Goal: Task Accomplishment & Management: Use online tool/utility

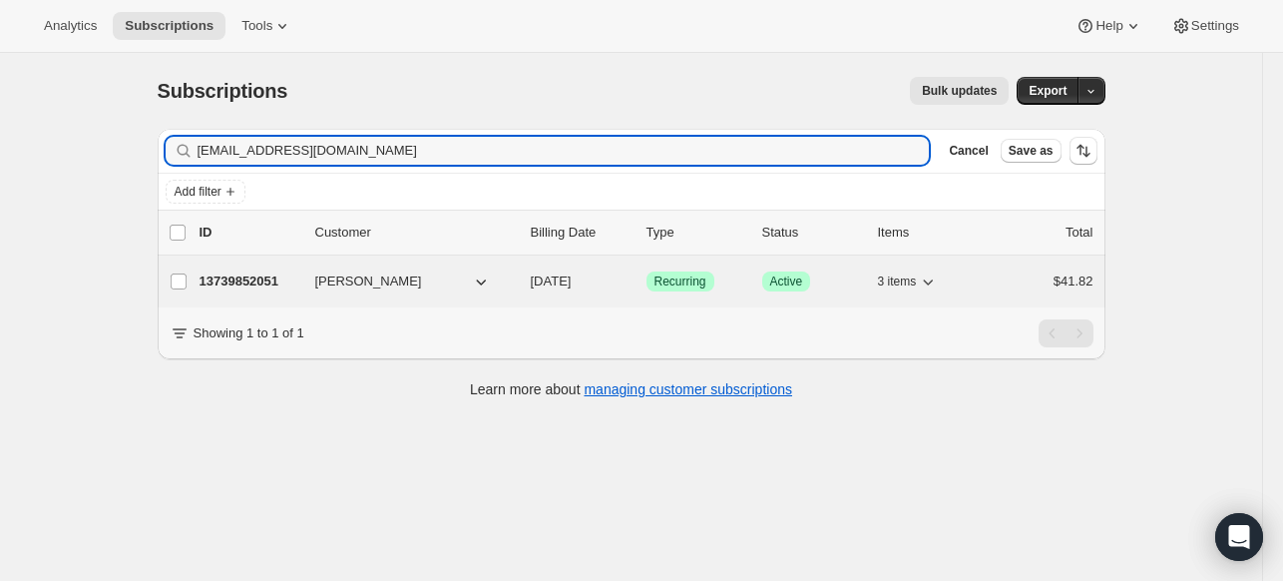
type input "[EMAIL_ADDRESS][DOMAIN_NAME]"
click at [267, 287] on p "13739852051" at bounding box center [250, 281] width 100 height 20
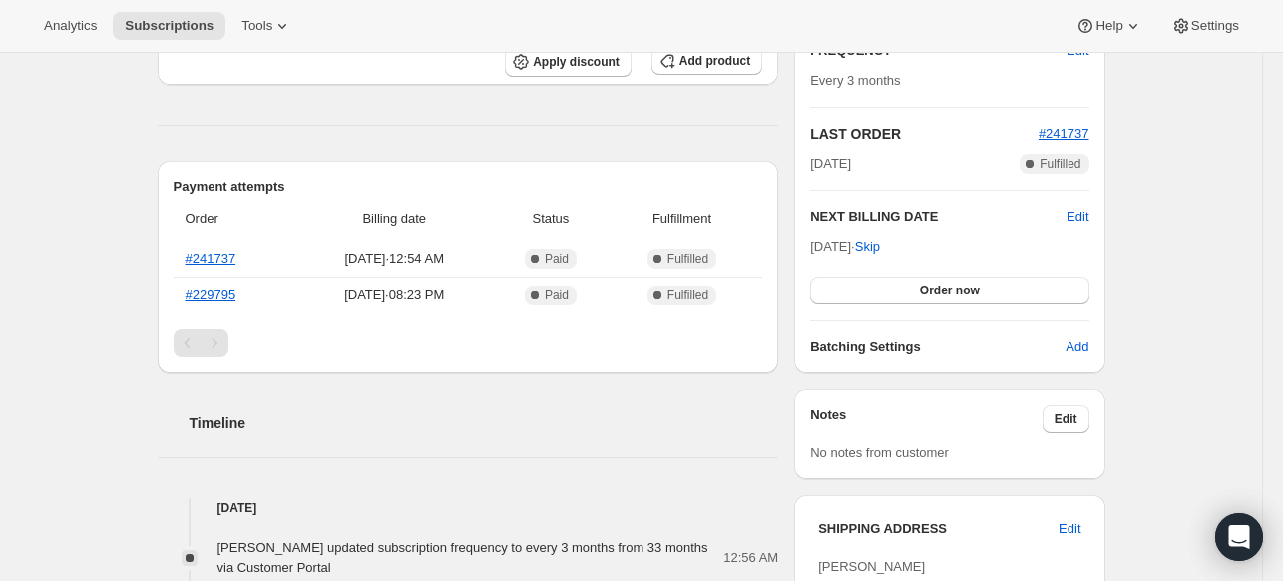
scroll to position [299, 0]
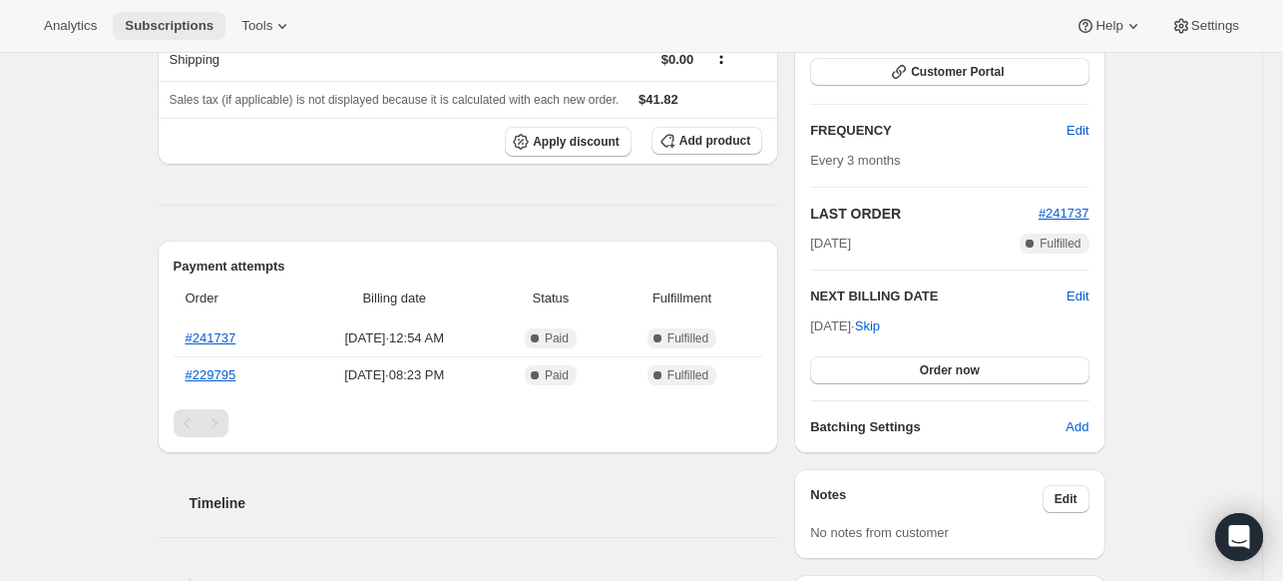
click at [145, 27] on span "Subscriptions" at bounding box center [169, 26] width 89 height 16
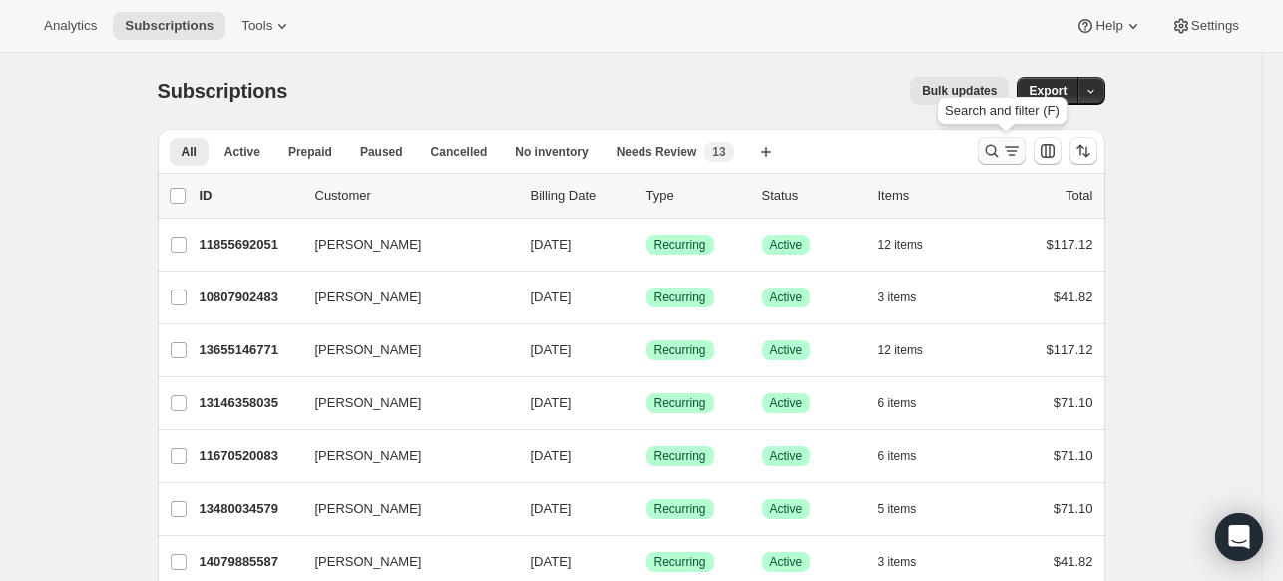
click at [995, 144] on icon "Search and filter results" at bounding box center [992, 151] width 20 height 20
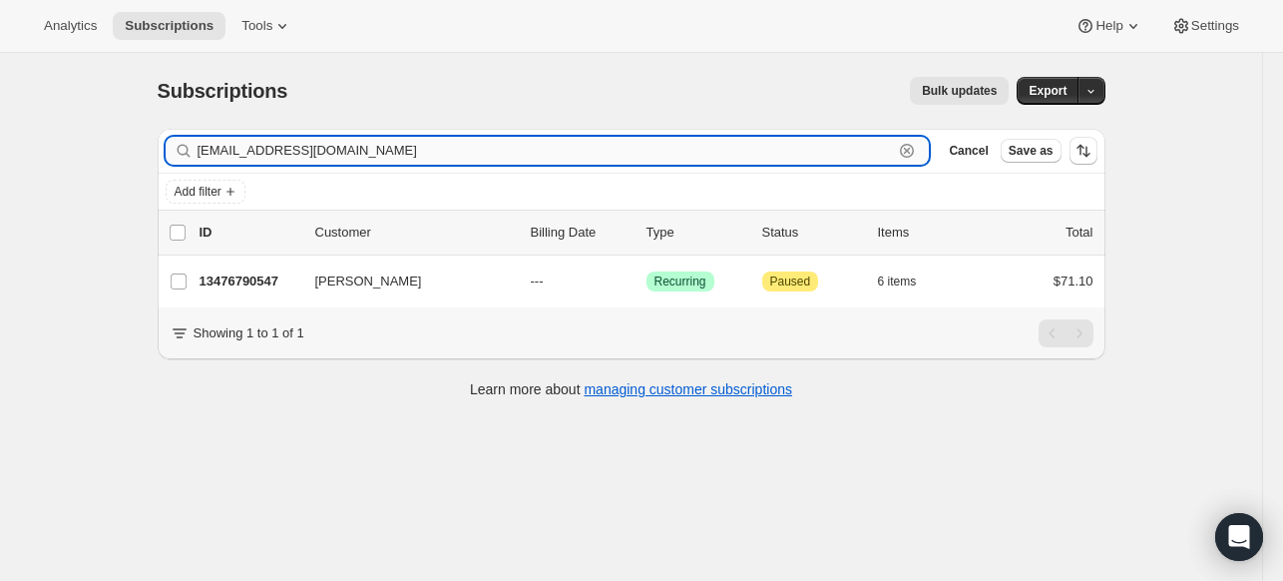
click at [230, 145] on input "[EMAIL_ADDRESS][DOMAIN_NAME]" at bounding box center [546, 151] width 697 height 28
click at [230, 144] on input "[EMAIL_ADDRESS][DOMAIN_NAME]" at bounding box center [546, 151] width 697 height 28
paste input "mollykirklen"
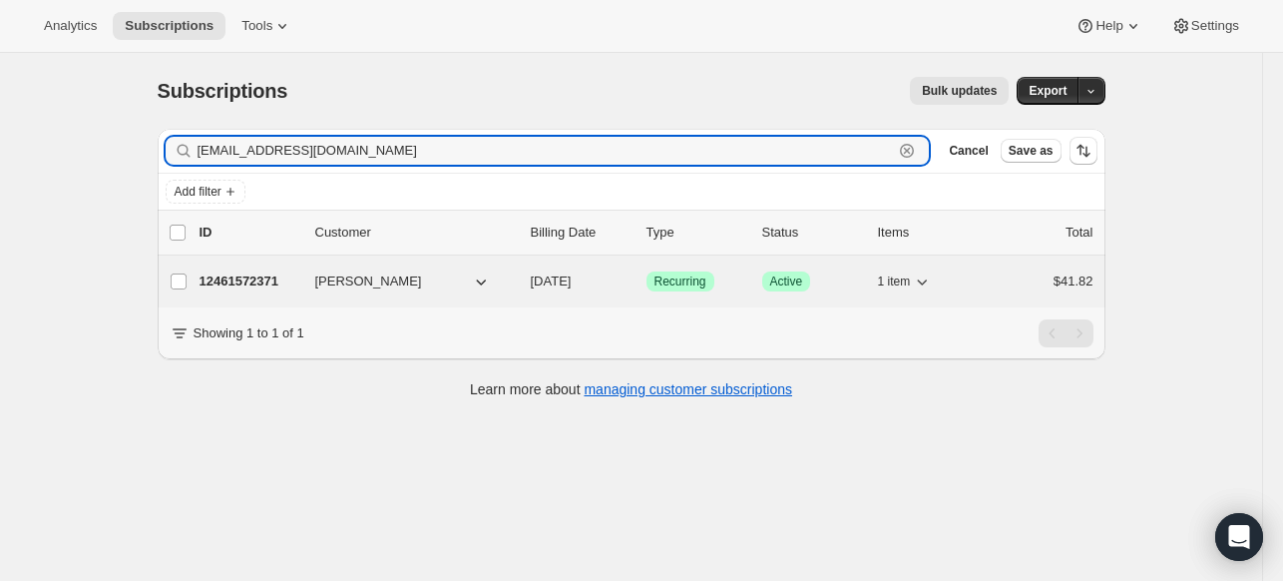
type input "[EMAIL_ADDRESS][DOMAIN_NAME]"
click at [211, 278] on p "12461572371" at bounding box center [250, 281] width 100 height 20
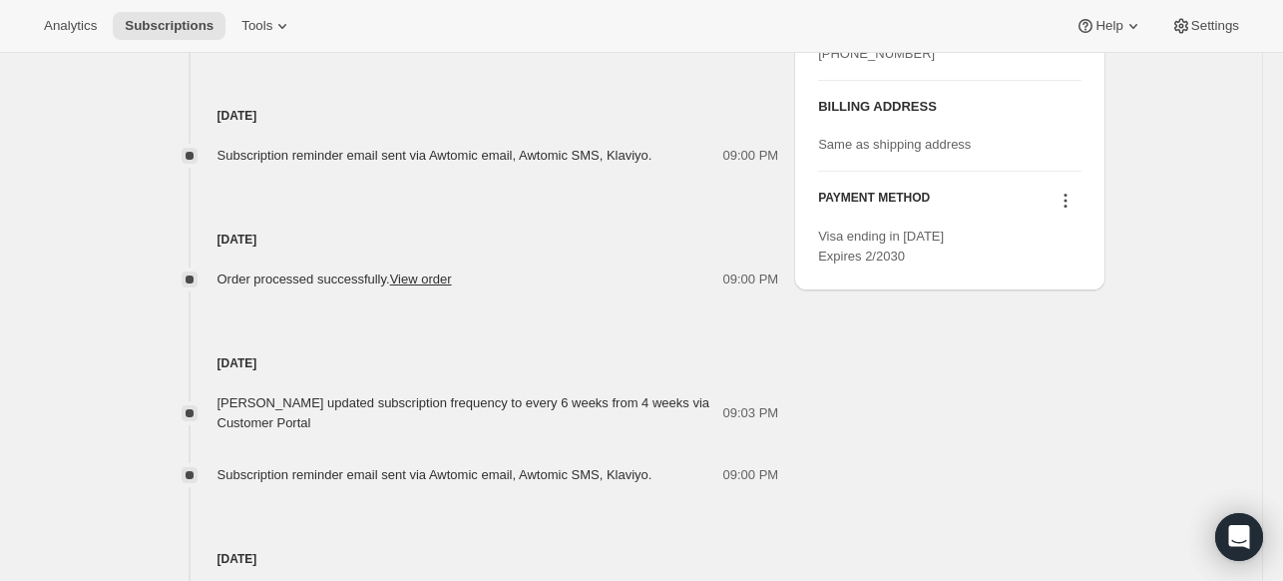
scroll to position [898, 0]
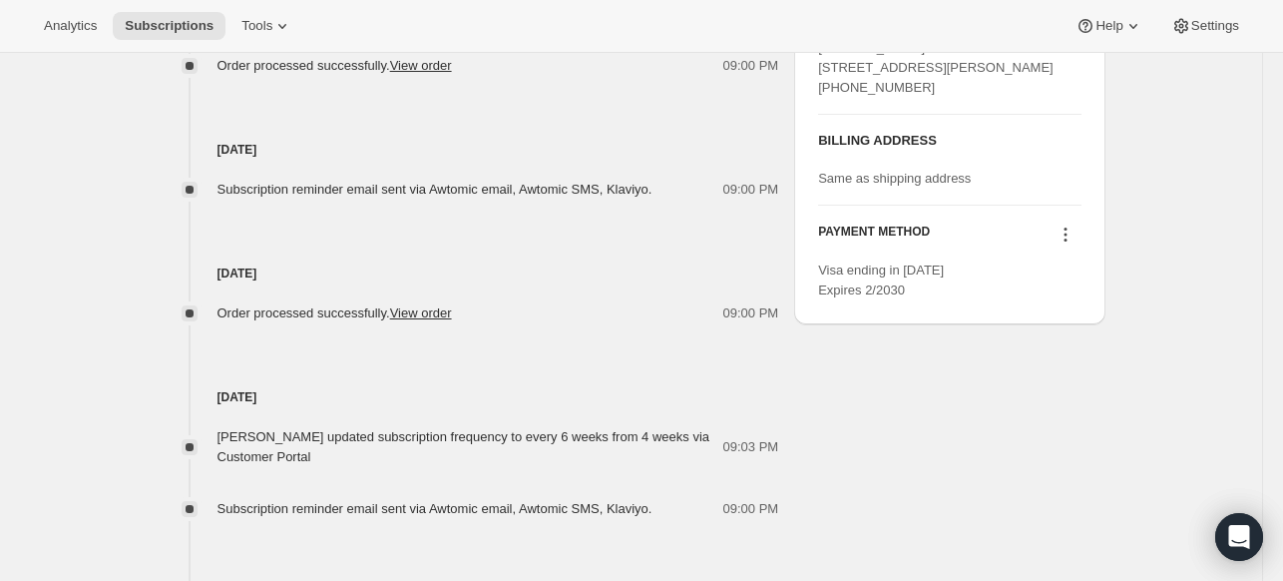
click at [1074, 250] on div at bounding box center [1066, 237] width 32 height 27
click at [1072, 244] on icon at bounding box center [1066, 235] width 20 height 20
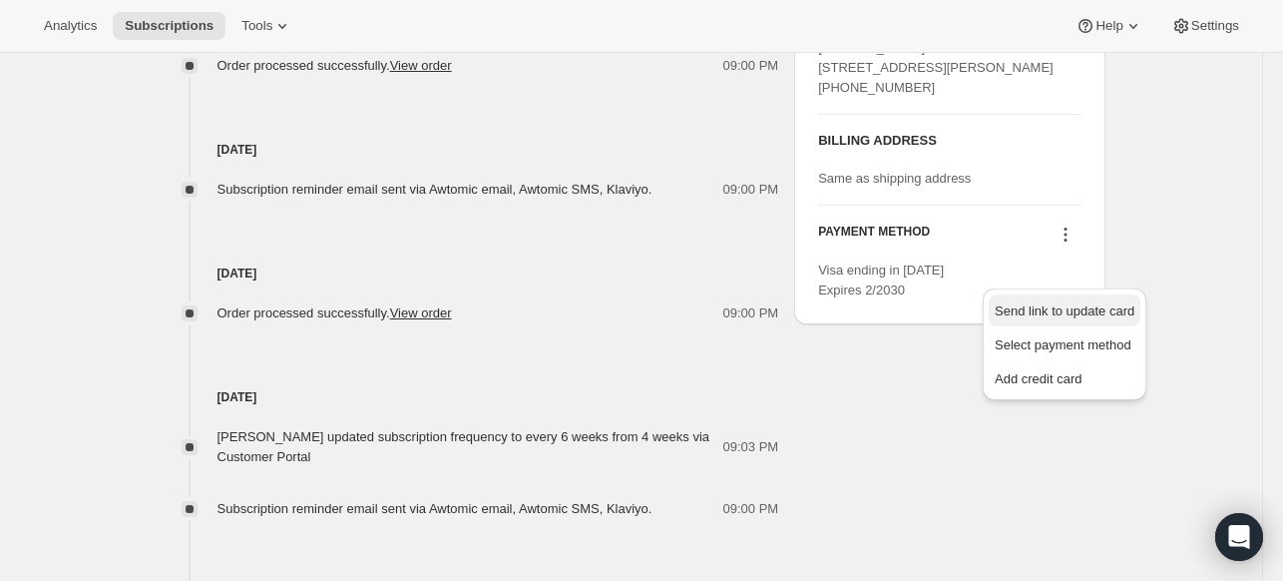
click at [1053, 318] on span "Send link to update card" at bounding box center [1065, 310] width 140 height 15
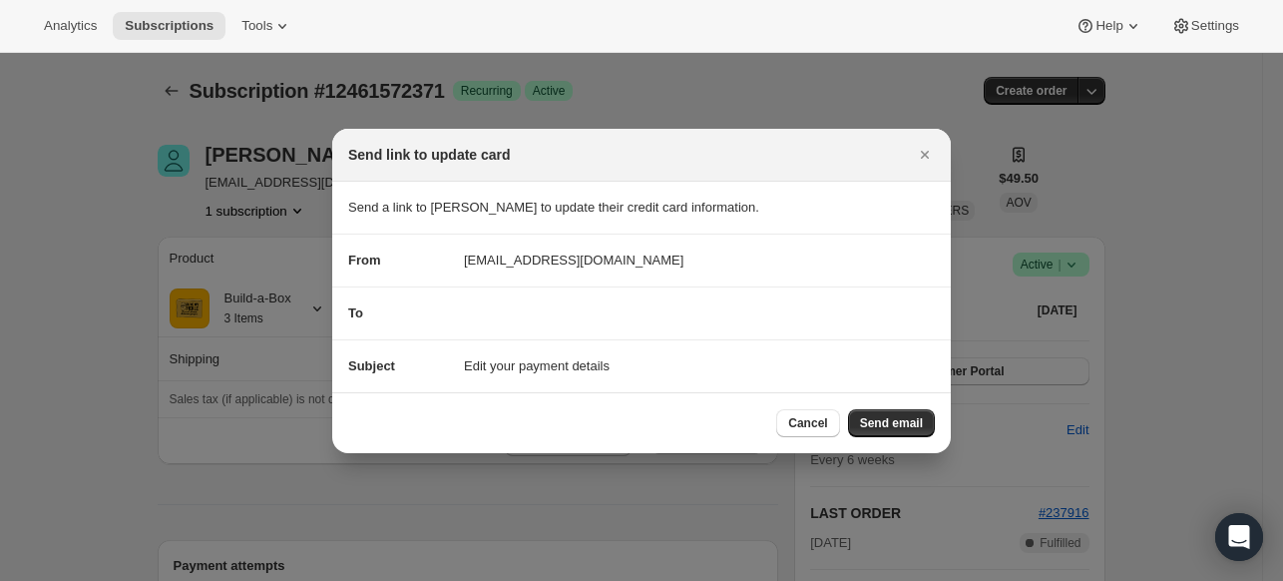
scroll to position [0, 0]
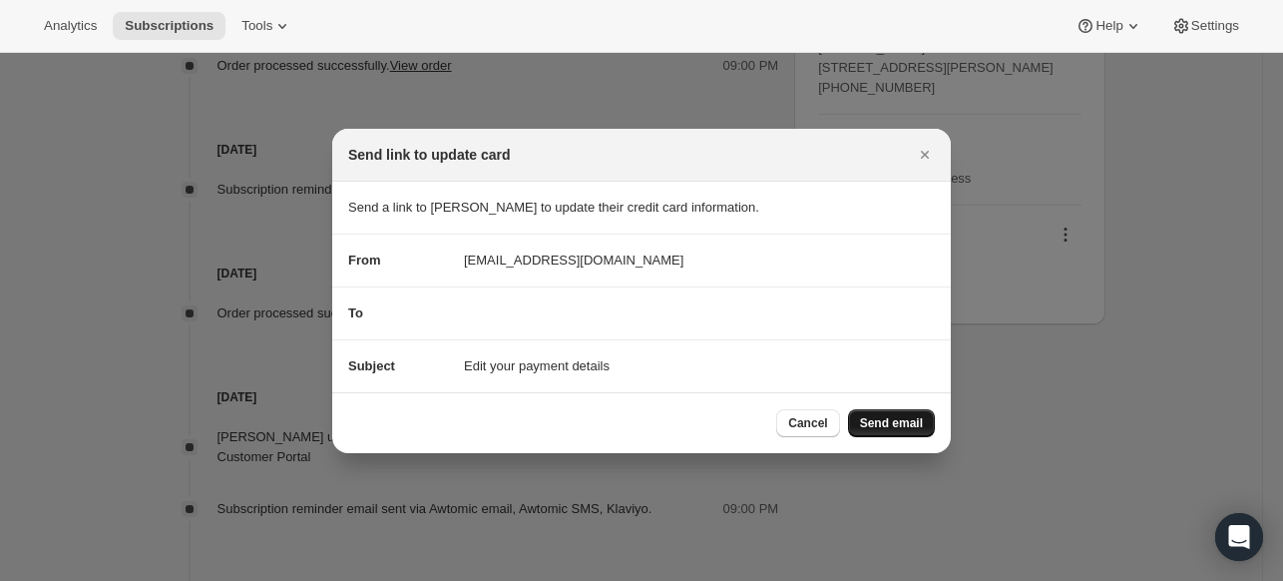
click at [865, 428] on span "Send email" at bounding box center [891, 423] width 63 height 16
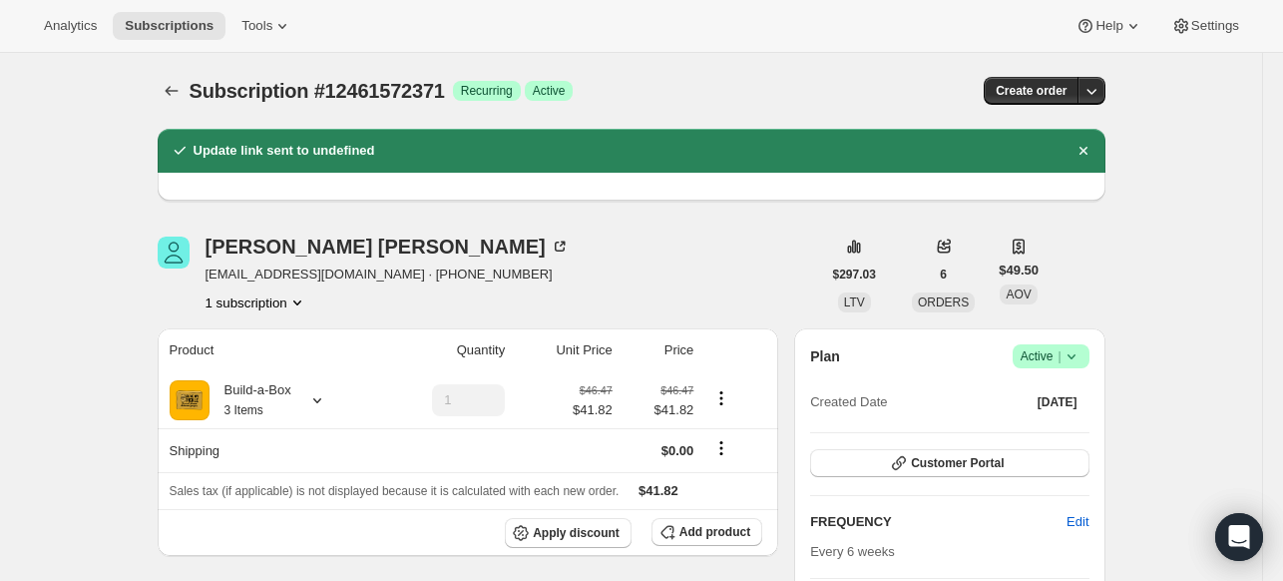
scroll to position [898, 0]
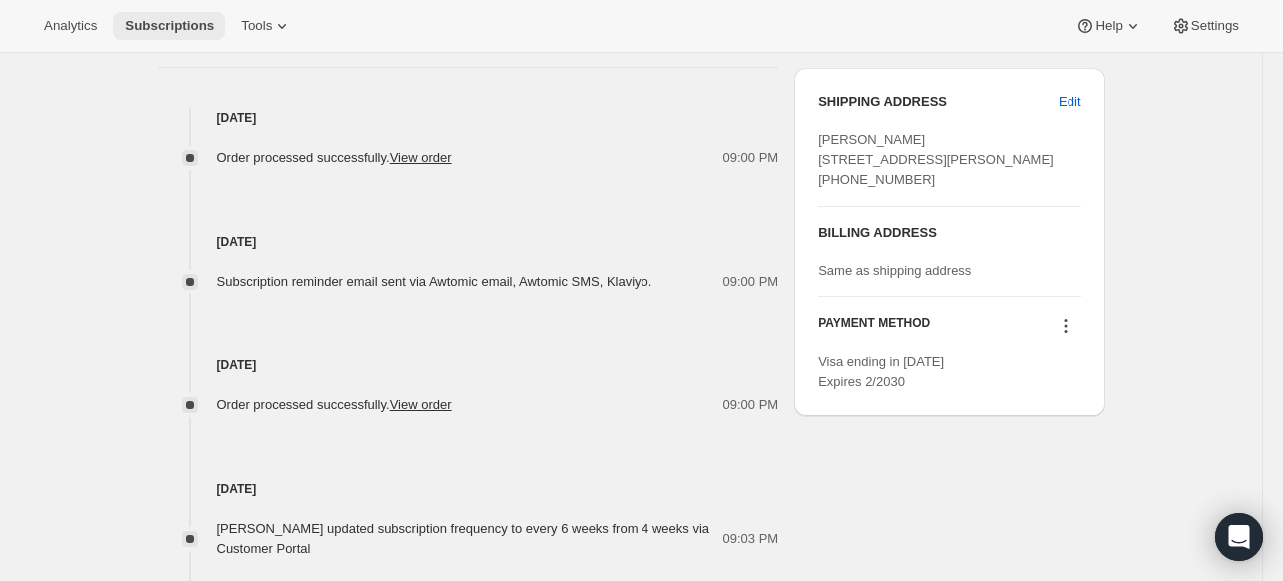
click at [174, 24] on span "Subscriptions" at bounding box center [169, 26] width 89 height 16
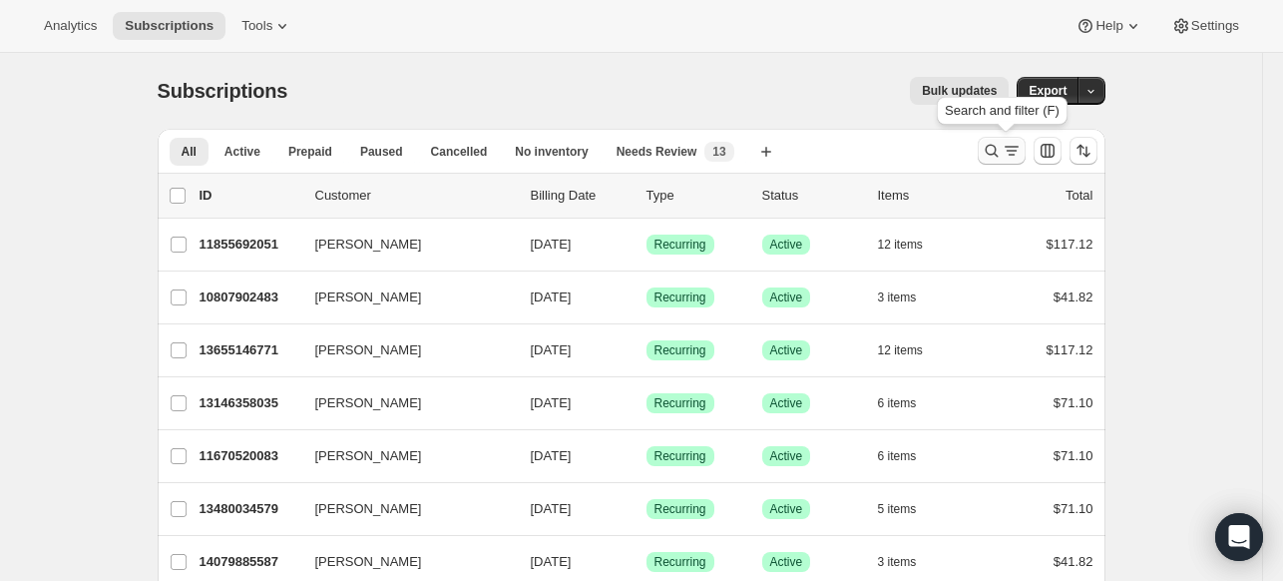
click at [998, 154] on icon "Search and filter results" at bounding box center [991, 151] width 13 height 13
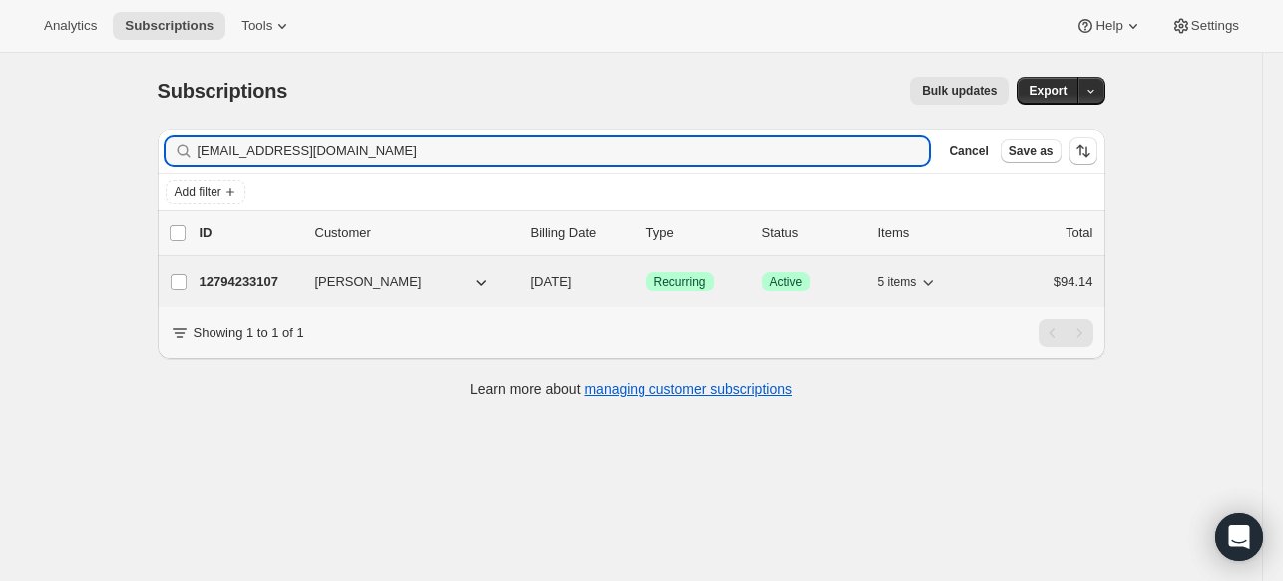
type input "[EMAIL_ADDRESS][DOMAIN_NAME]"
click at [244, 280] on p "12794233107" at bounding box center [250, 281] width 100 height 20
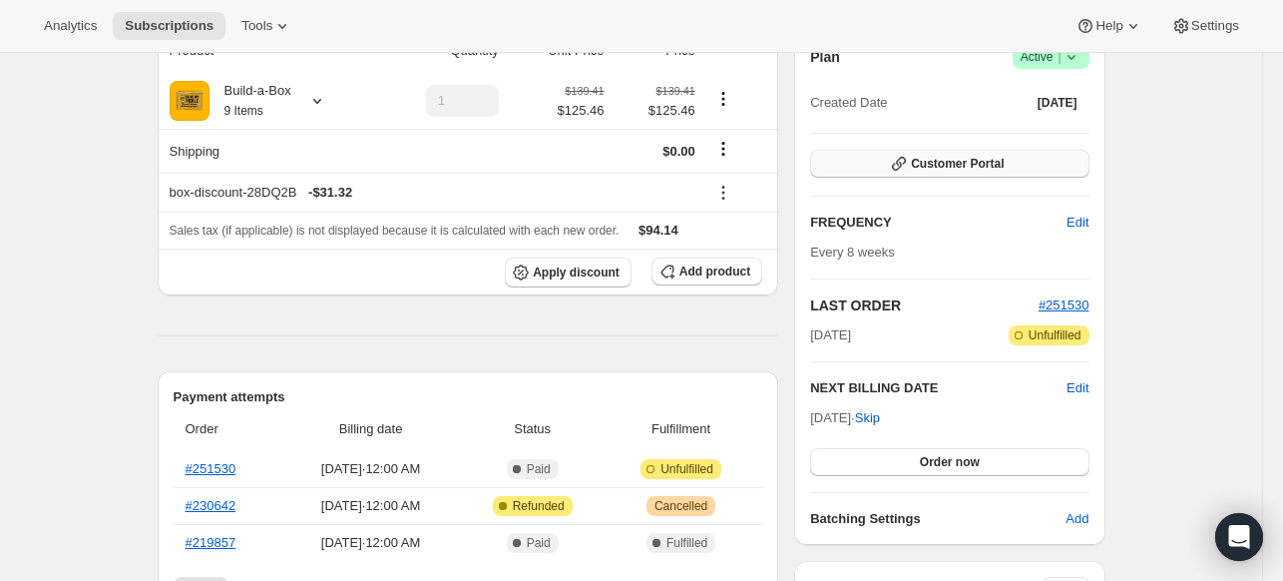
scroll to position [100, 0]
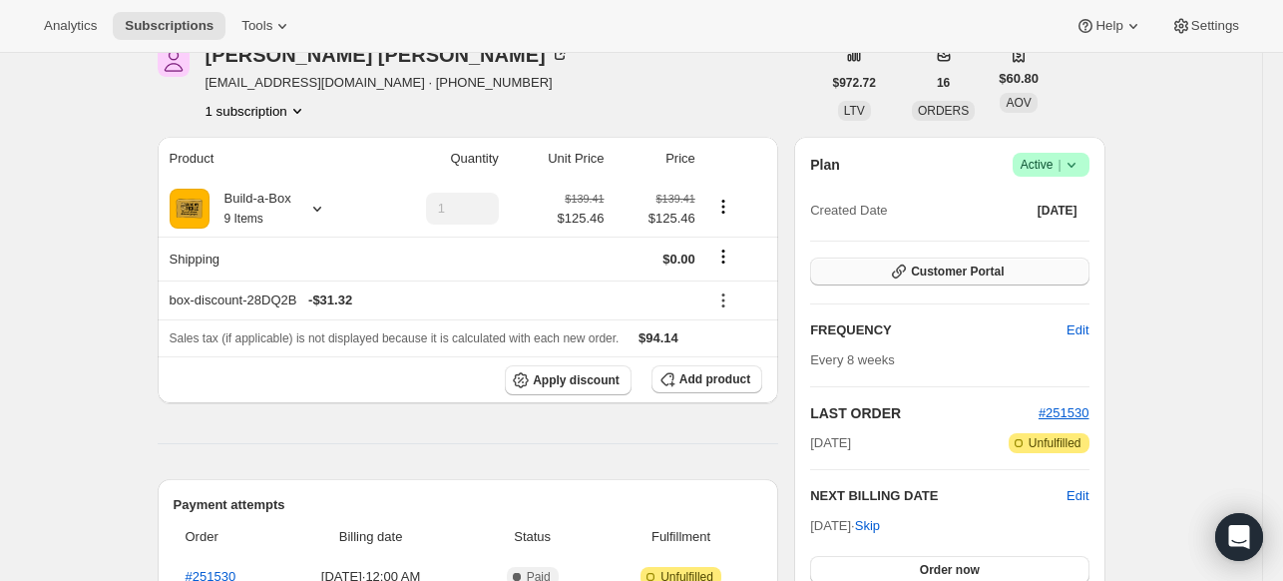
click at [1000, 266] on span "Customer Portal" at bounding box center [957, 271] width 93 height 16
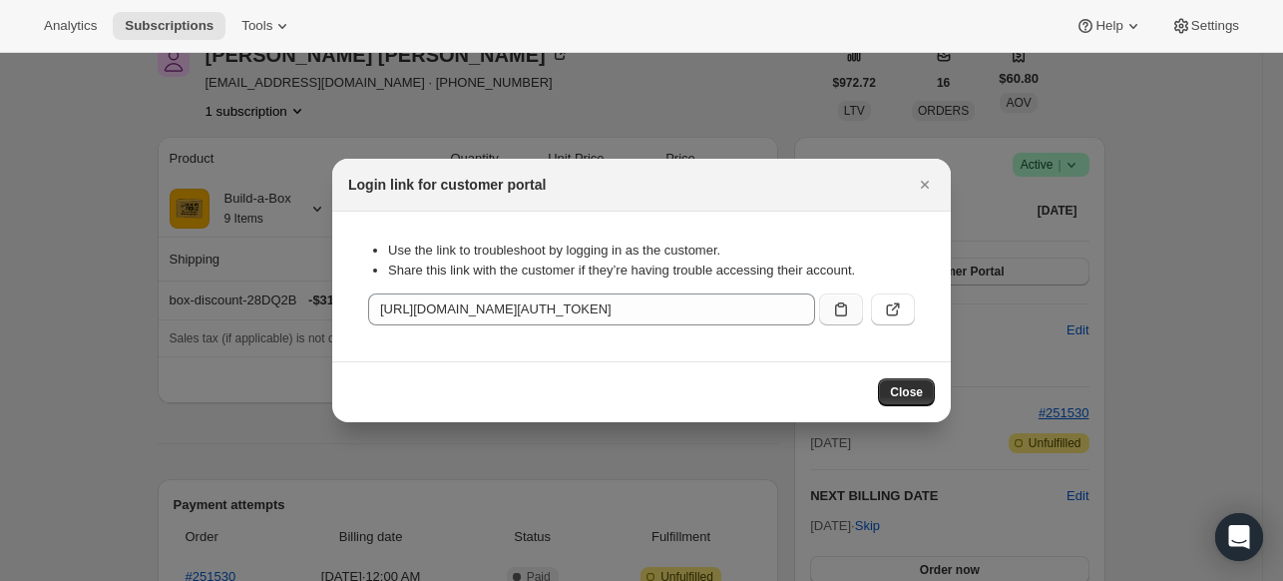
click at [851, 306] on button ":r1ml:" at bounding box center [841, 309] width 44 height 32
click at [201, 23] on span "Subscriptions" at bounding box center [169, 26] width 89 height 16
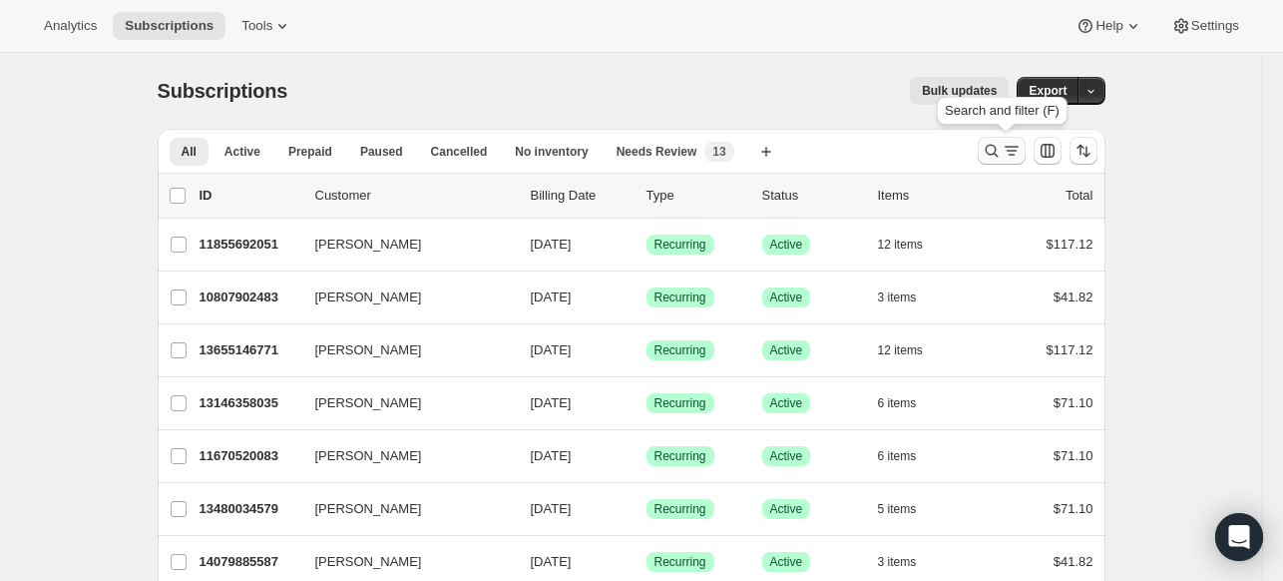
click at [1002, 155] on icon "Search and filter results" at bounding box center [992, 151] width 20 height 20
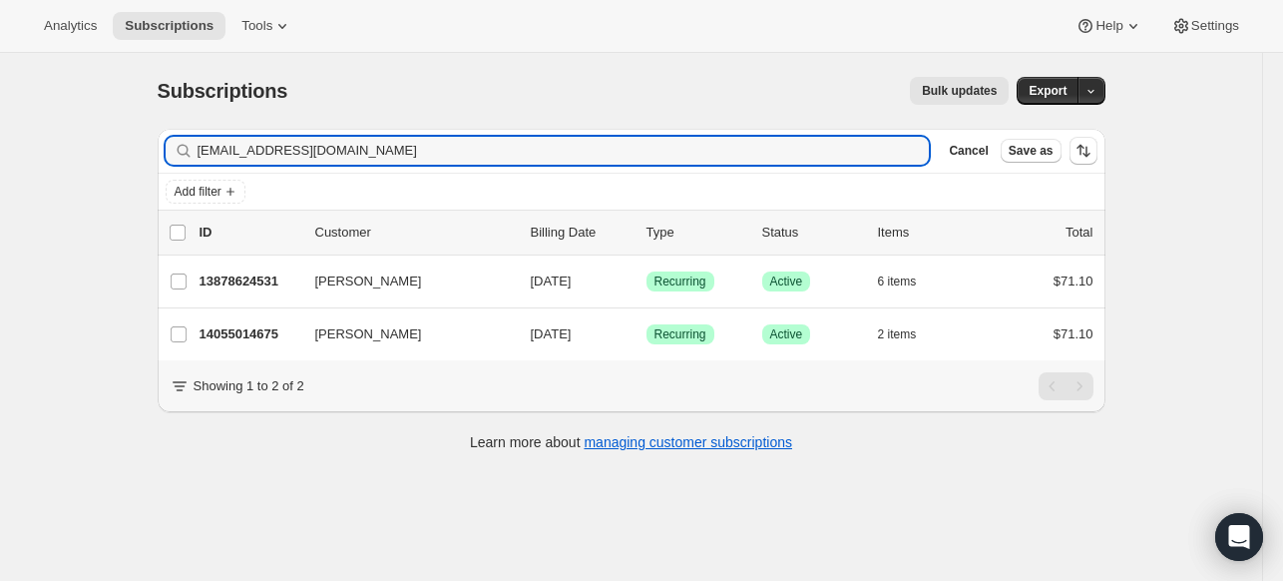
type input "[EMAIL_ADDRESS][DOMAIN_NAME]"
